Goal: Find specific page/section: Find specific page/section

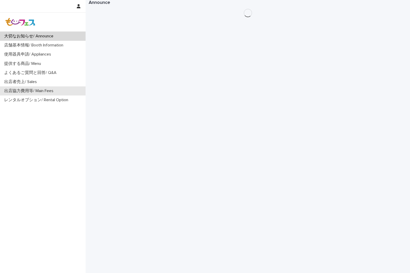
click at [38, 93] on p "出店協力費用等/ Main Fees" at bounding box center [29, 90] width 55 height 5
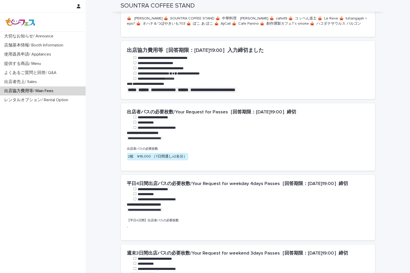
scroll to position [144, 0]
